Goal: Navigation & Orientation: Understand site structure

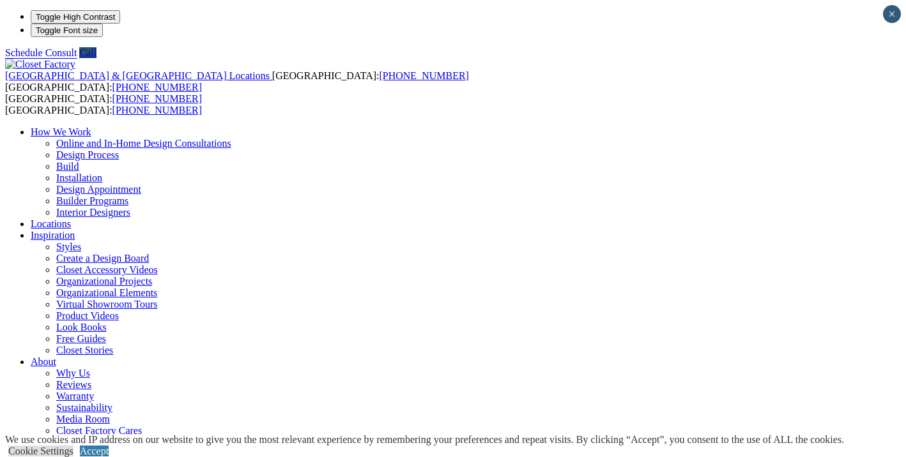
click at [91, 127] on link "How We Work" at bounding box center [61, 132] width 61 height 11
click at [71, 219] on link "Locations" at bounding box center [51, 224] width 40 height 11
